Goal: Task Accomplishment & Management: Manage account settings

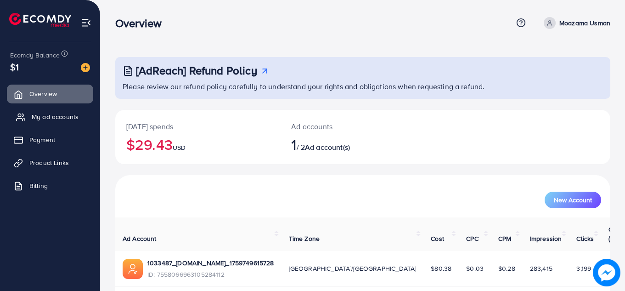
click at [67, 117] on span "My ad accounts" at bounding box center [55, 116] width 47 height 9
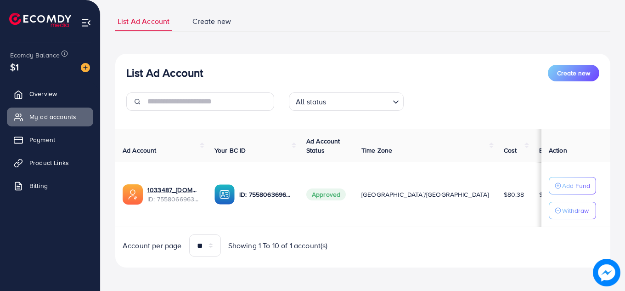
scroll to position [59, 0]
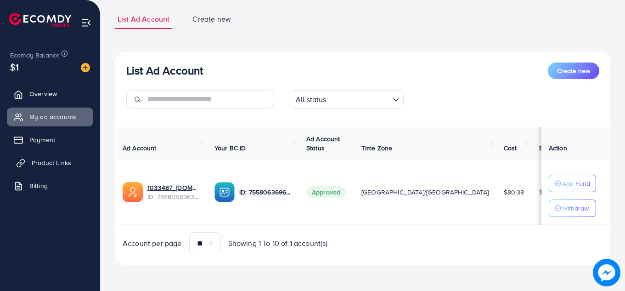
click at [51, 161] on span "Product Links" at bounding box center [52, 162] width 40 height 9
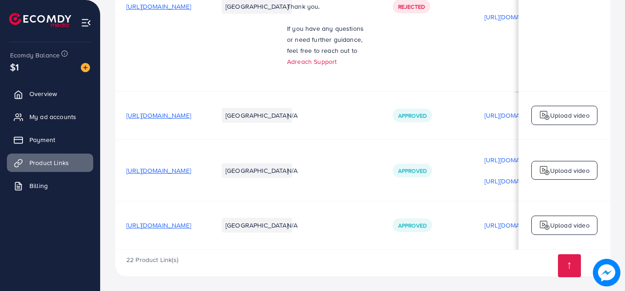
click at [191, 224] on span "[URL][DOMAIN_NAME]" at bounding box center [158, 225] width 65 height 9
click at [191, 223] on span "[URL][DOMAIN_NAME]" at bounding box center [158, 225] width 65 height 9
click at [191, 168] on span "[URL][DOMAIN_NAME]" at bounding box center [158, 170] width 65 height 9
click at [191, 112] on span "[URL][DOMAIN_NAME]" at bounding box center [158, 115] width 65 height 9
click at [57, 123] on link "My ad accounts" at bounding box center [50, 117] width 86 height 18
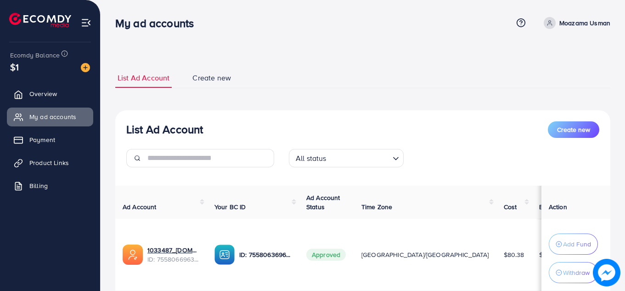
scroll to position [66, 0]
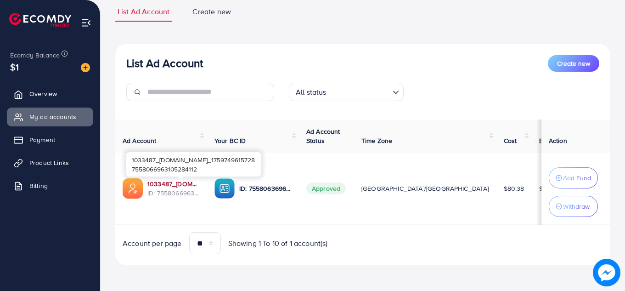
click at [181, 184] on link "1033487_[DOMAIN_NAME]_1759749615728" at bounding box center [173, 183] width 52 height 9
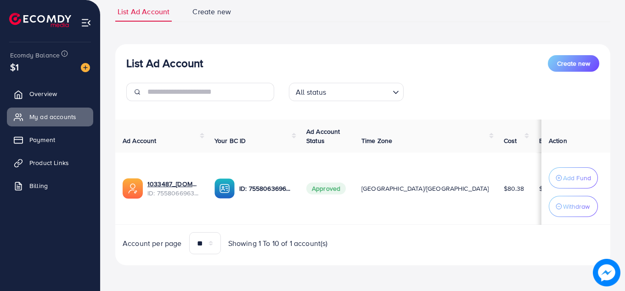
click at [367, 37] on div "List Ad Account Create new List Ad Account Create new All status Loading... Ad …" at bounding box center [362, 133] width 495 height 263
